Goal: Ask a question: Seek information or help from site administrators or community

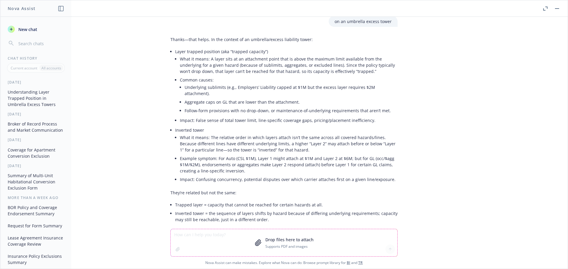
scroll to position [113, 0]
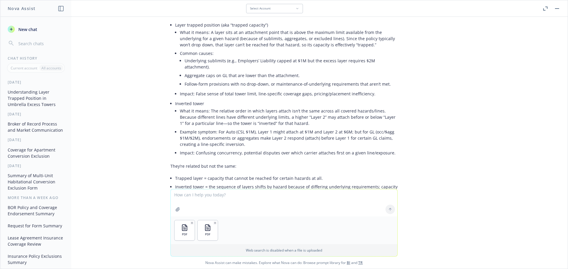
click at [218, 194] on textarea at bounding box center [284, 203] width 227 height 27
type textarea "Please provide a comparison of these 2 exclusion forms and advise which is less…"
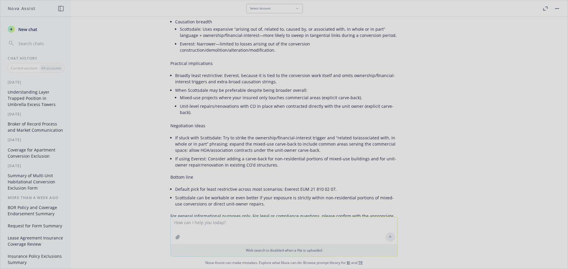
scroll to position [816, 0]
